Goal: Navigation & Orientation: Find specific page/section

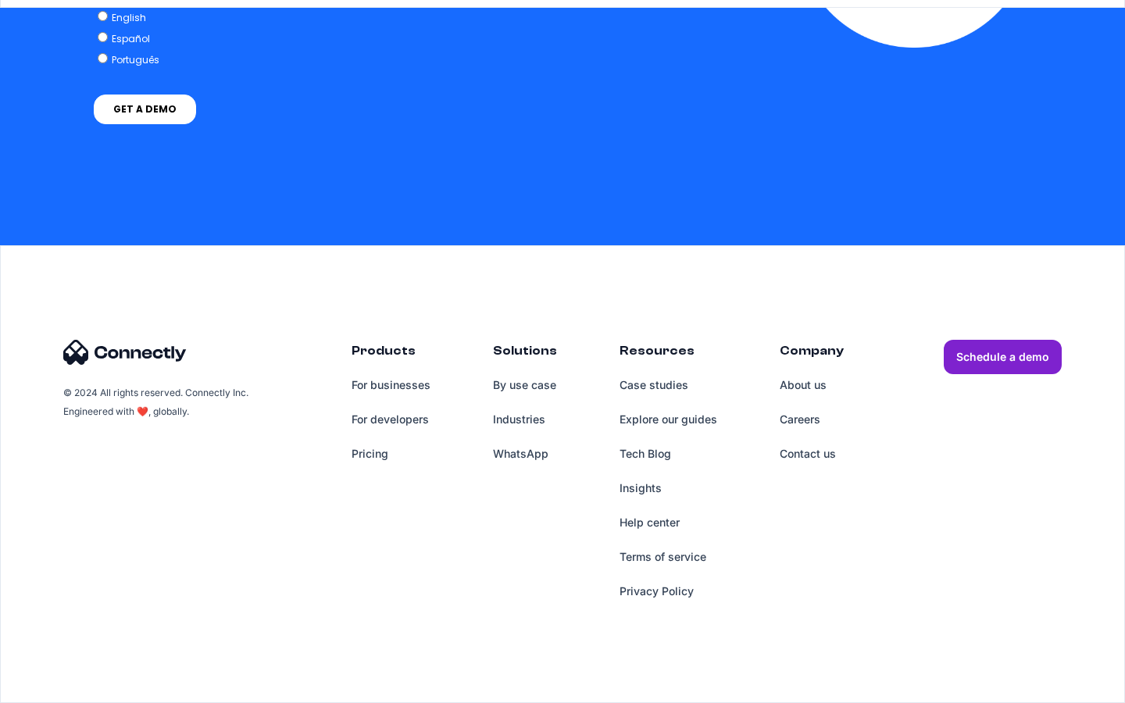
scroll to position [1184, 0]
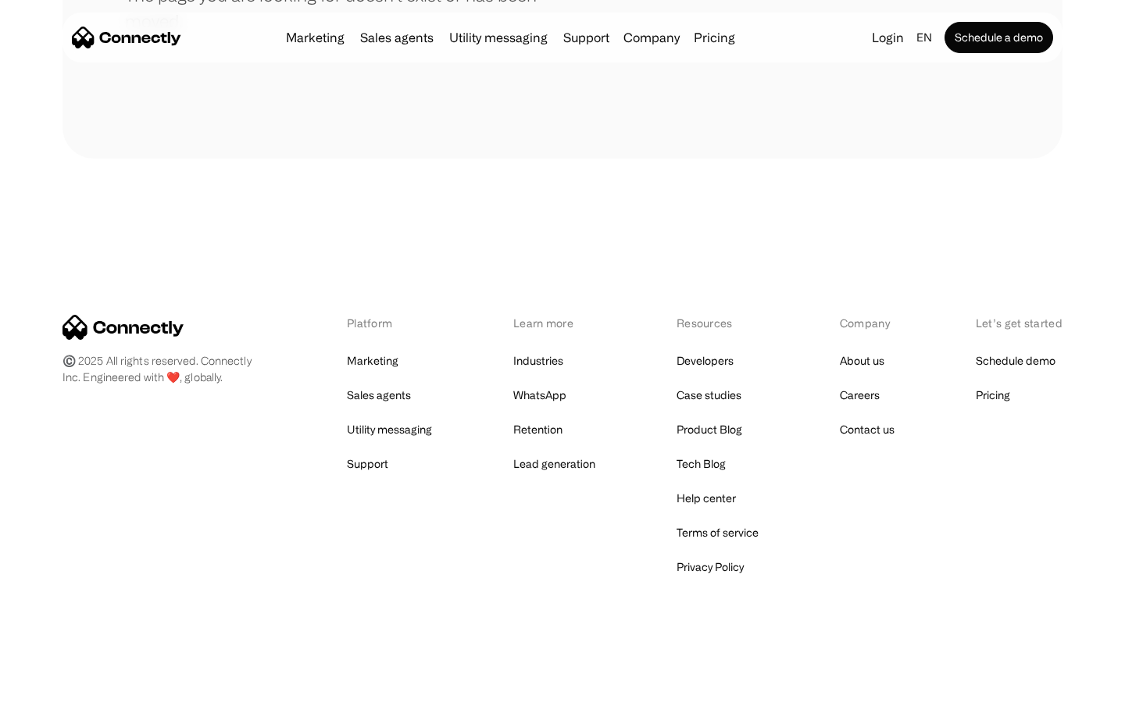
scroll to position [285, 0]
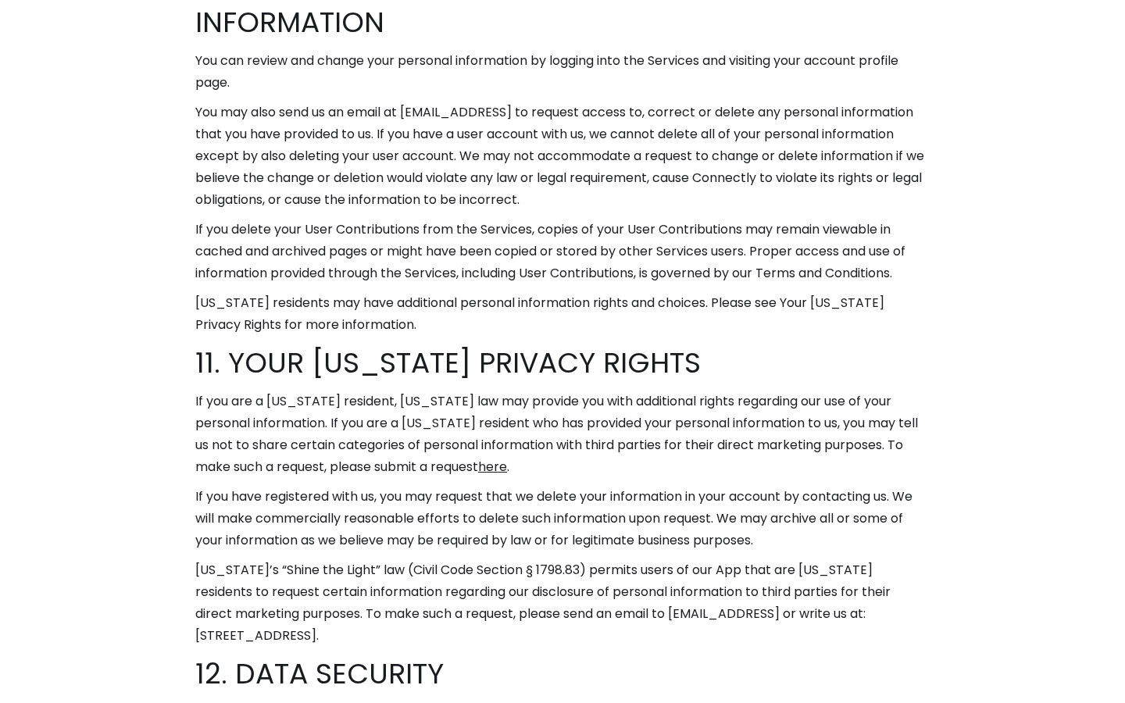
scroll to position [9619, 0]
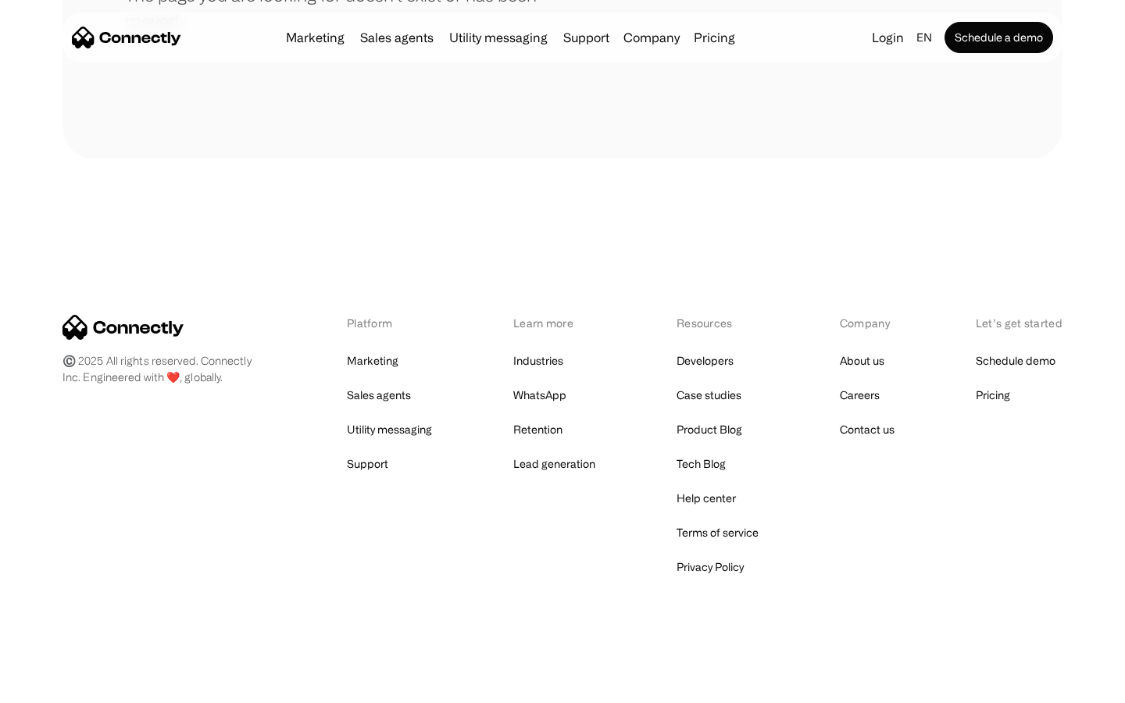
scroll to position [285, 0]
